Goal: Task Accomplishment & Management: Manage account settings

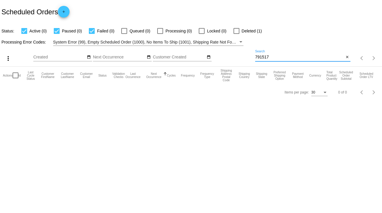
drag, startPoint x: 268, startPoint y: 55, endPoint x: 242, endPoint y: 60, distance: 26.3
click at [242, 60] on div "more_vert Sep Jan Feb Mar [DATE]" at bounding box center [191, 56] width 382 height 21
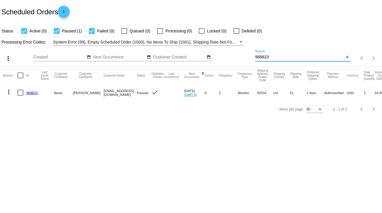
type input "968823"
click at [20, 93] on div at bounding box center [21, 93] width 6 height 6
click at [20, 96] on input "checkbox" at bounding box center [20, 96] width 0 height 0
checkbox input "true"
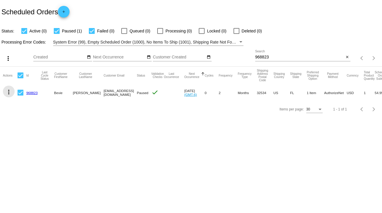
click at [6, 92] on mat-icon "more_vert" at bounding box center [8, 92] width 7 height 7
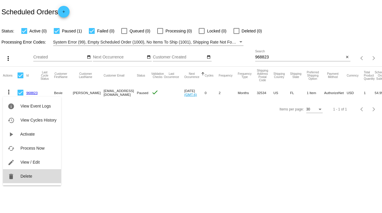
click at [24, 175] on span "Delete" at bounding box center [26, 176] width 12 height 5
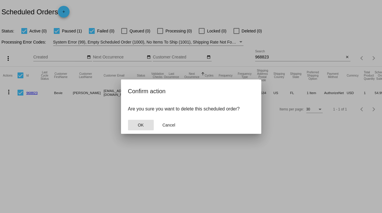
click at [136, 126] on button "OK" at bounding box center [141, 125] width 26 height 11
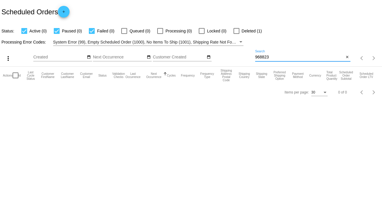
drag, startPoint x: 261, startPoint y: 57, endPoint x: 240, endPoint y: 61, distance: 21.4
click at [240, 61] on div "more_vert Sep Jan Feb Mar [DATE]" at bounding box center [191, 56] width 382 height 21
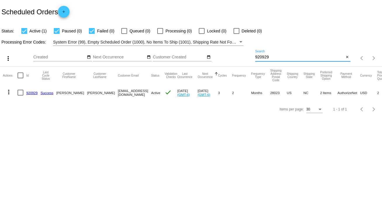
type input "920929"
click at [32, 91] on link "920929" at bounding box center [31, 93] width 11 height 4
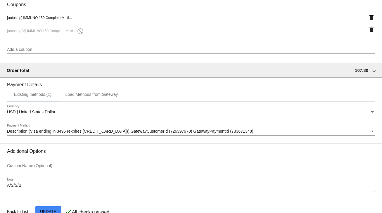
scroll to position [529, 0]
